Goal: Task Accomplishment & Management: Manage account settings

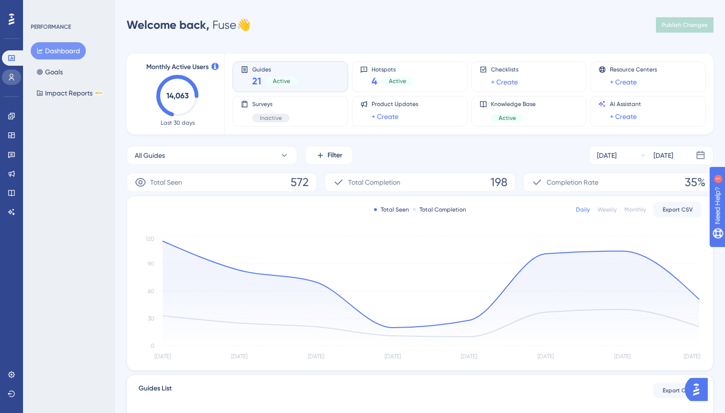
click at [19, 73] on link at bounding box center [11, 77] width 19 height 15
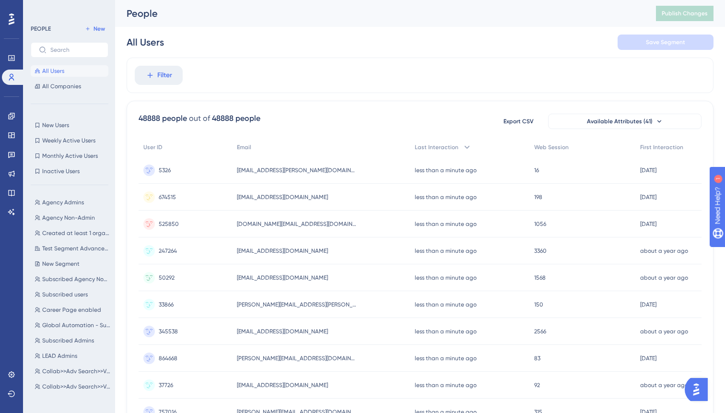
click at [8, 107] on div "Engagement Widgets Feedback Product Updates Knowledge Base AI Assistant" at bounding box center [11, 152] width 19 height 135
click at [9, 116] on icon at bounding box center [12, 116] width 8 height 8
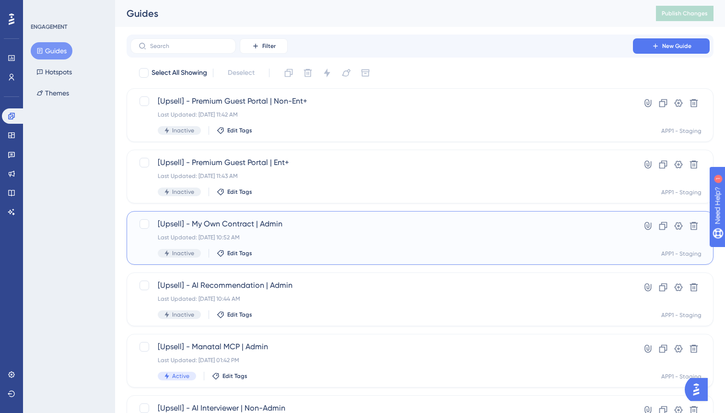
click at [342, 236] on div "Last Updated: [DATE] 10:52 AM" at bounding box center [382, 238] width 448 height 8
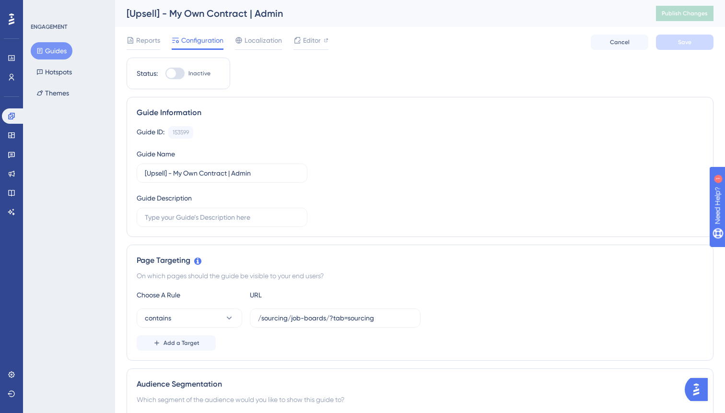
click at [57, 46] on button "Guides" at bounding box center [52, 50] width 42 height 17
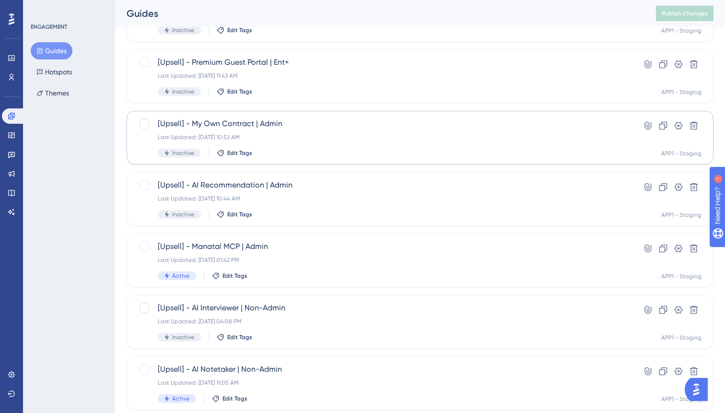
scroll to position [82, 0]
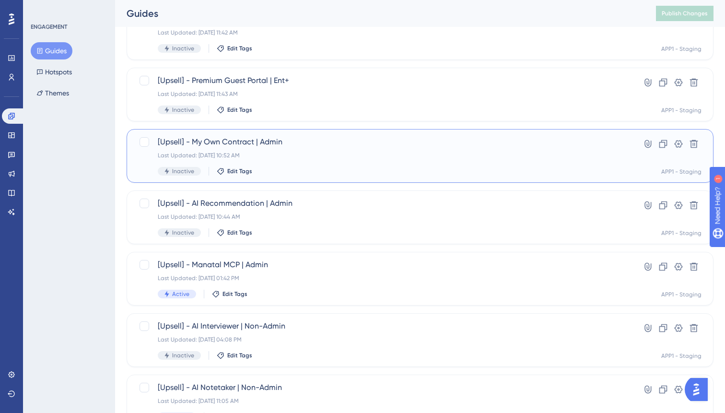
click at [326, 149] on div "[Upsell] - My Own Contract | Admin Last Updated: Oct 08 2025, 10:52 AM Inactive…" at bounding box center [382, 155] width 448 height 39
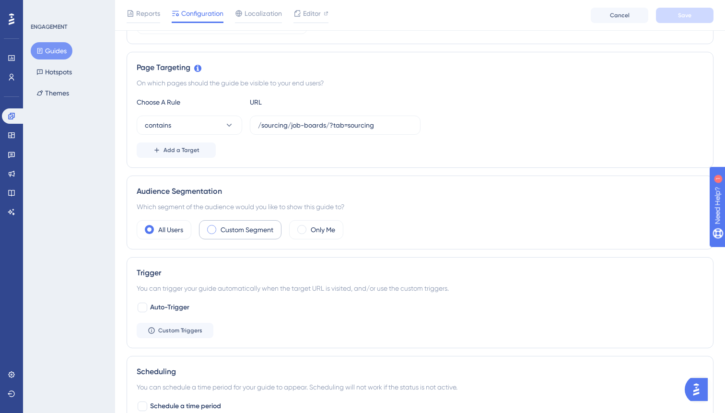
scroll to position [207, 0]
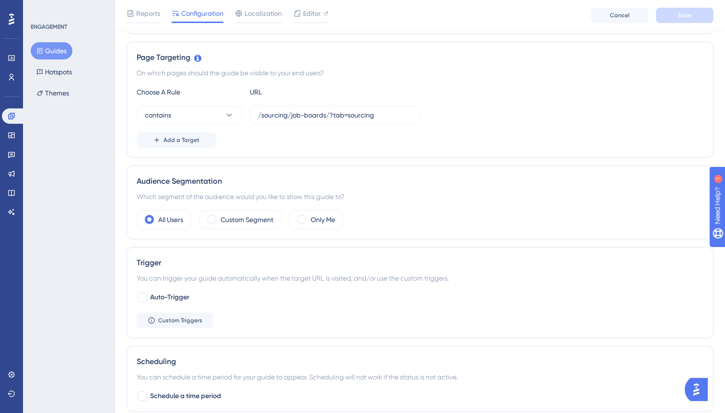
click at [192, 335] on div "Trigger You can trigger your guide automatically when the target URL is visited…" at bounding box center [420, 292] width 587 height 91
click at [192, 328] on div "Trigger You can trigger your guide automatically when the target URL is visited…" at bounding box center [420, 292] width 587 height 91
click at [196, 318] on span "Custom Triggers" at bounding box center [180, 320] width 44 height 8
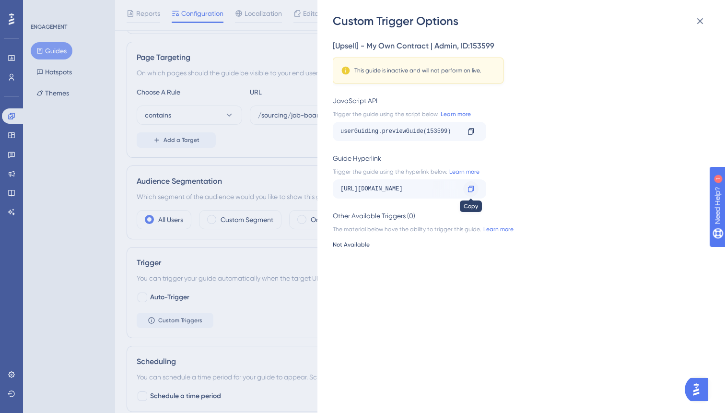
click at [473, 190] on icon at bounding box center [471, 189] width 6 height 6
click at [273, 47] on div "Custom Trigger Options [Upsell] - My Own Contract | Admin , ID: 153599 This gui…" at bounding box center [362, 206] width 725 height 413
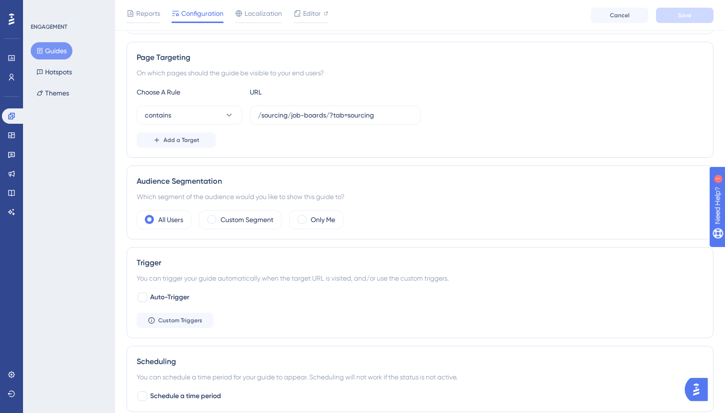
scroll to position [0, 0]
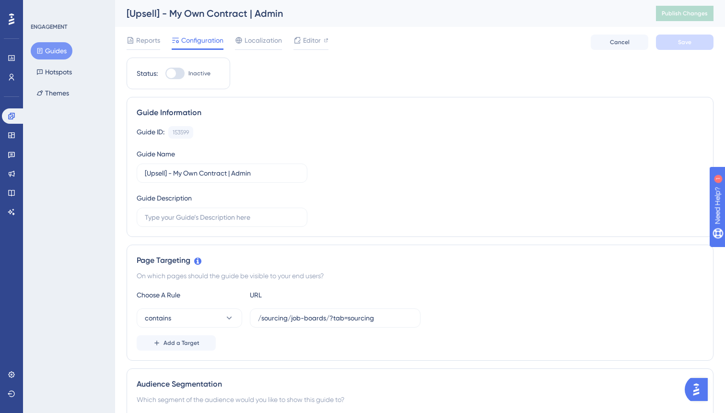
click at [52, 51] on button "Guides" at bounding box center [52, 50] width 42 height 17
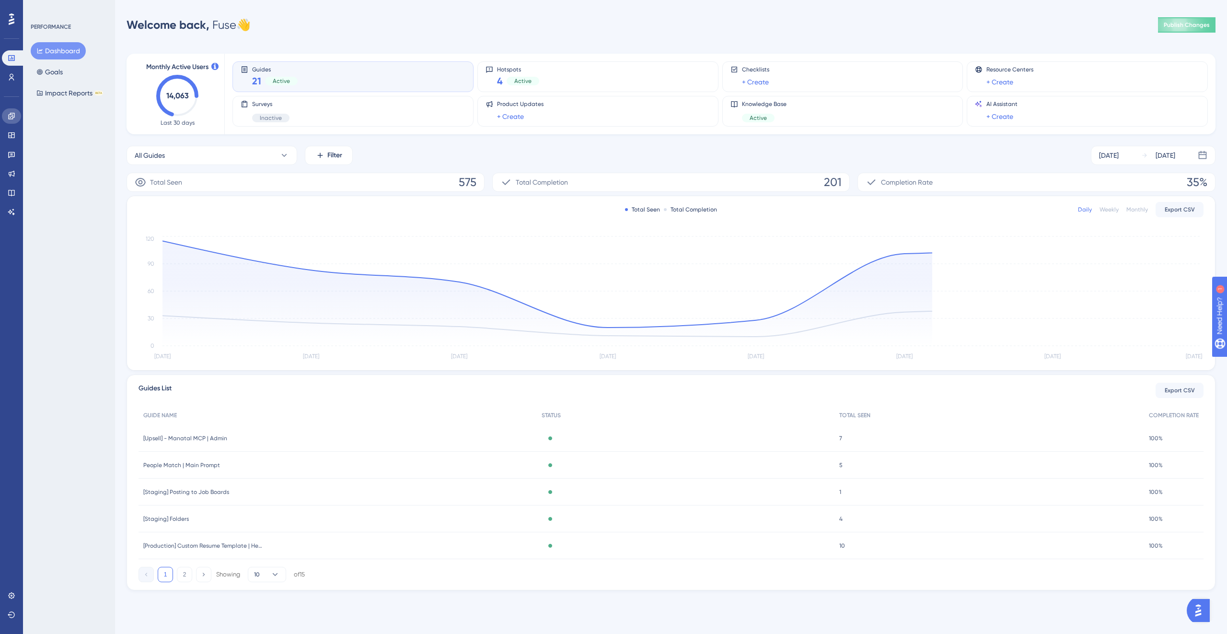
click at [10, 117] on icon at bounding box center [11, 116] width 6 height 6
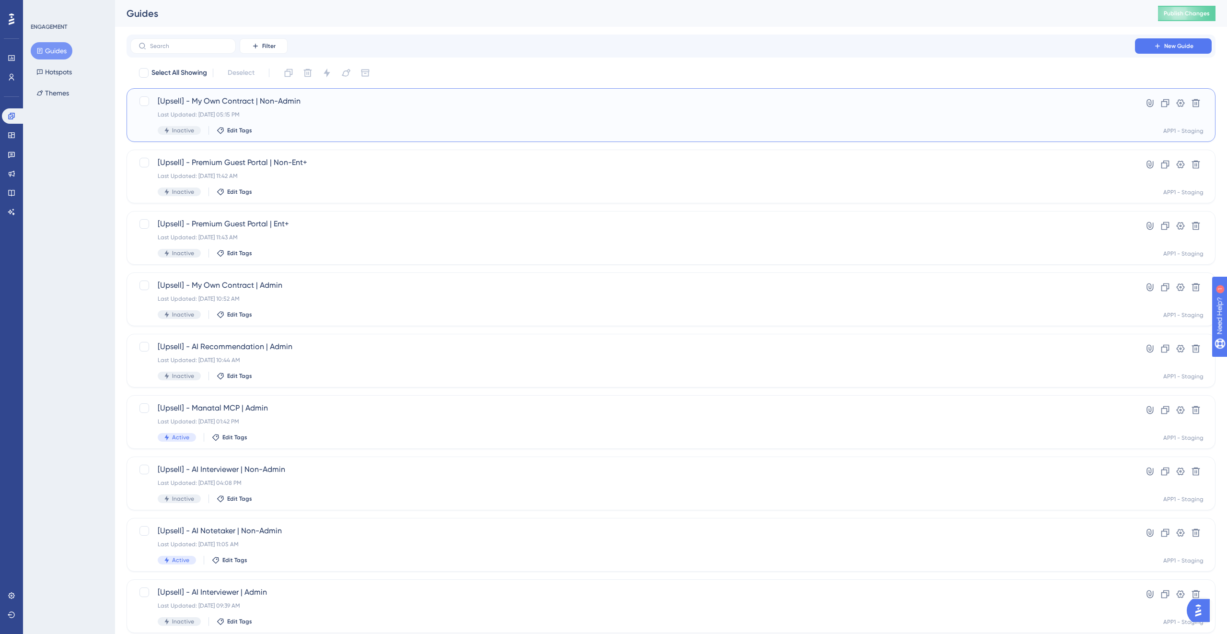
click at [422, 126] on div "Inactive Edit Tags" at bounding box center [633, 130] width 950 height 9
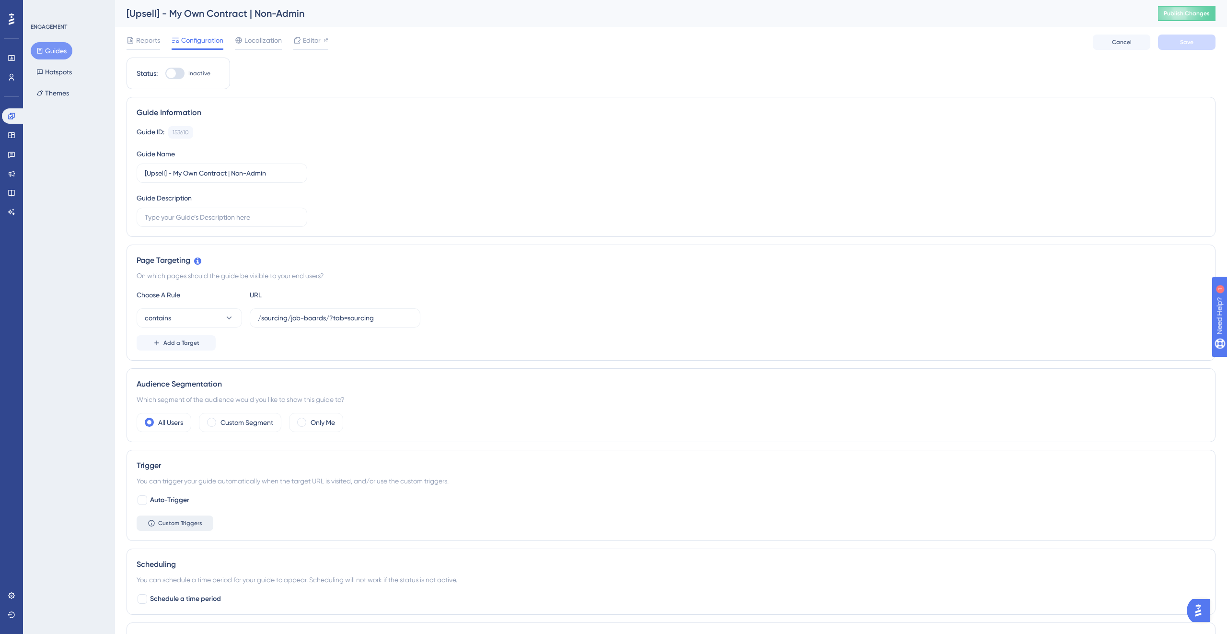
click at [181, 525] on span "Custom Triggers" at bounding box center [180, 523] width 44 height 8
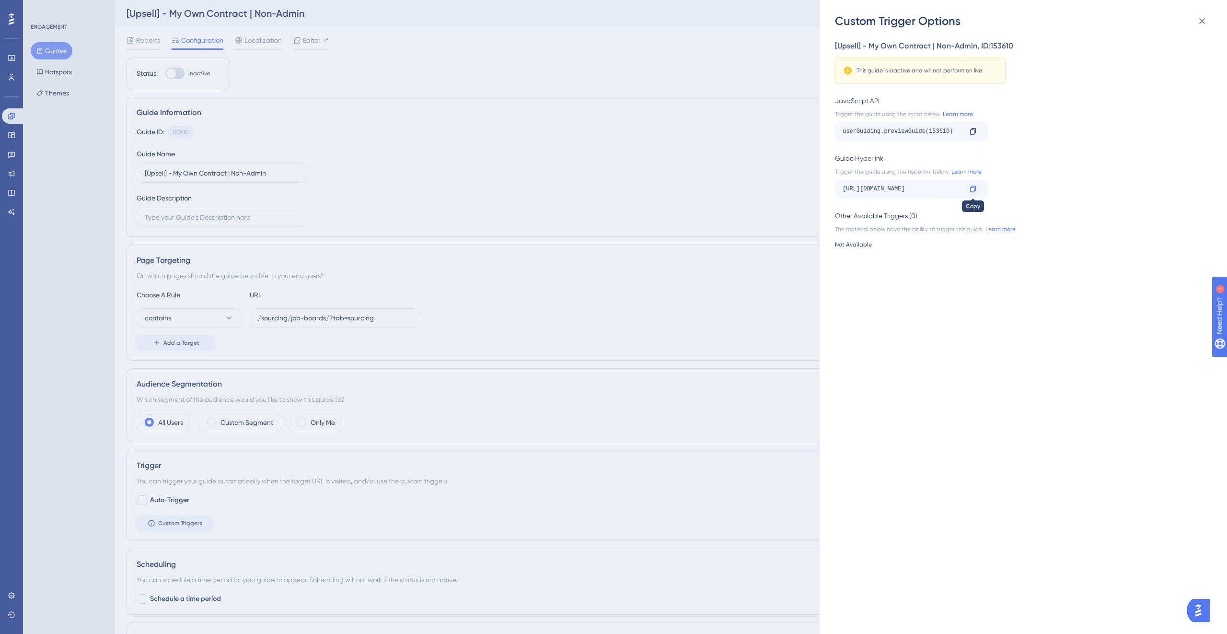
click at [978, 190] on div at bounding box center [973, 188] width 15 height 15
click at [596, 296] on div "Custom Trigger Options [Upsell] - My Own Contract | Non-Admin , ID: 153610 This…" at bounding box center [613, 317] width 1227 height 634
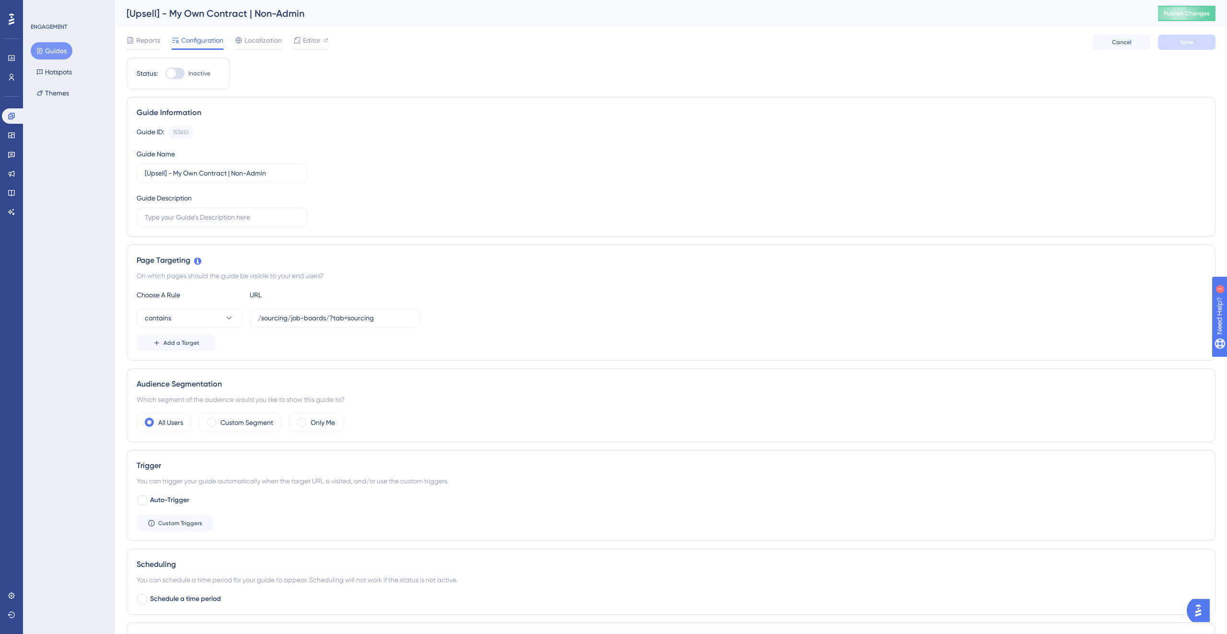
click at [59, 46] on button "Guides" at bounding box center [52, 50] width 42 height 17
